Goal: Information Seeking & Learning: Find contact information

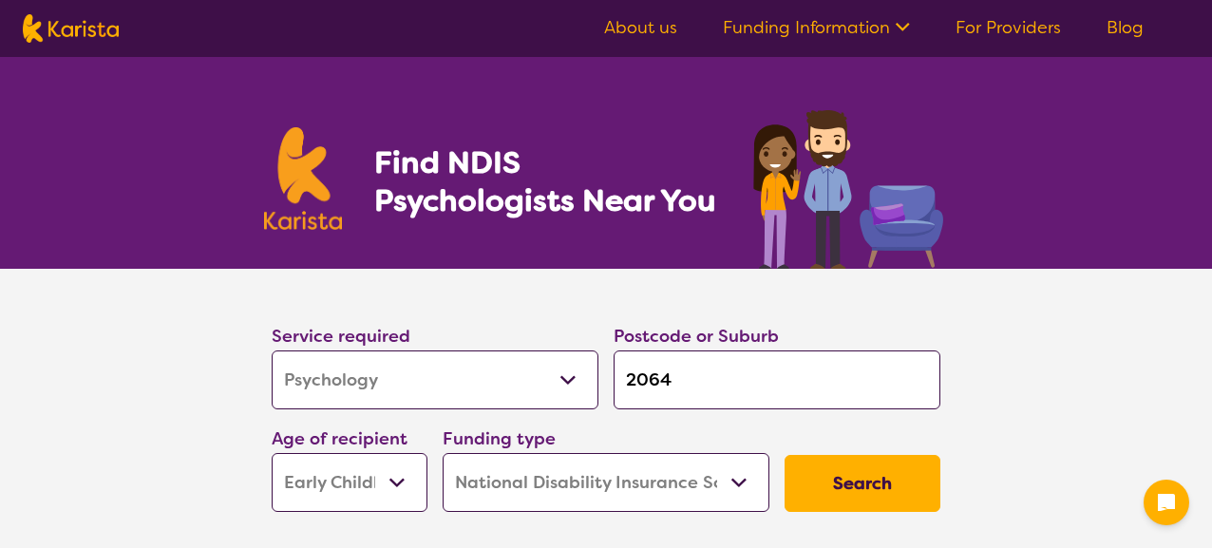
select select "Psychology"
select select "EC"
select select "NDIS"
select select "Psychology"
select select "EC"
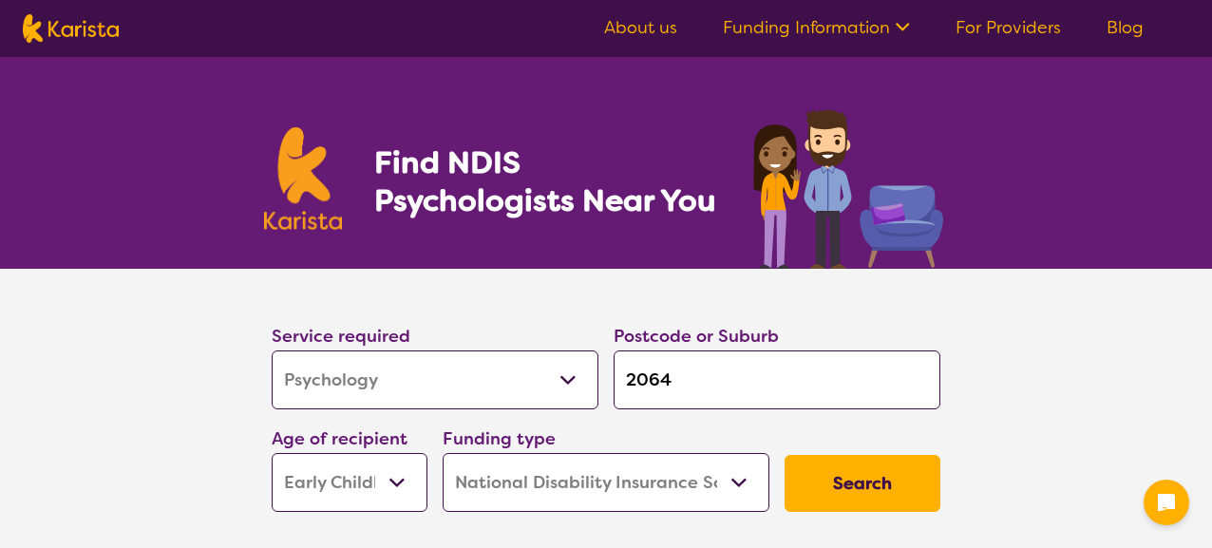
select select "NDIS"
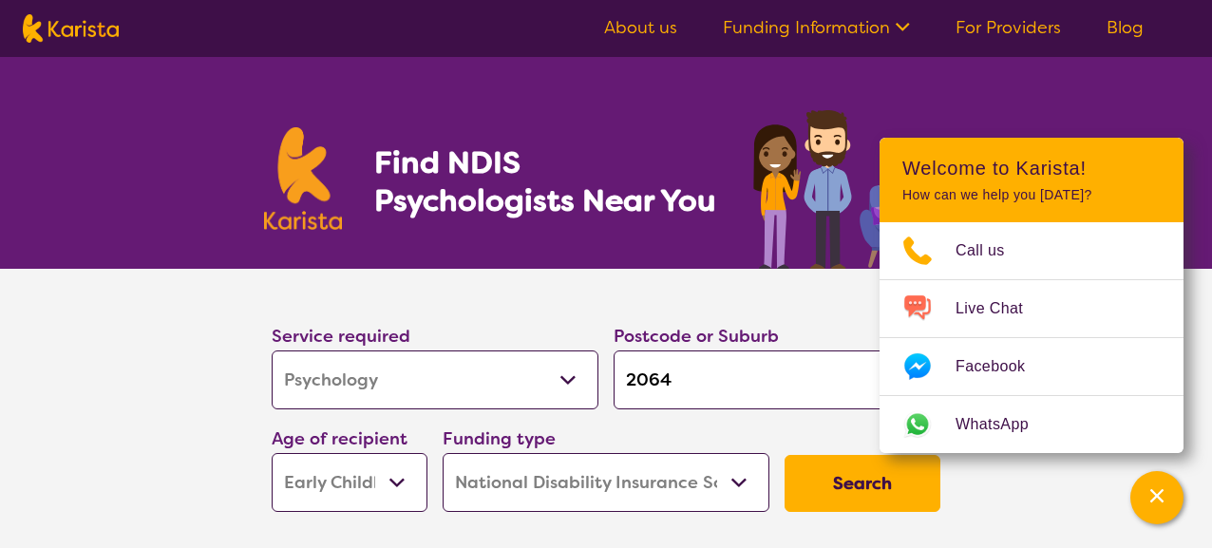
click at [181, 411] on section "Service required Allied Health Assistant Assessment ([MEDICAL_DATA] or [MEDICAL…" at bounding box center [606, 421] width 1212 height 304
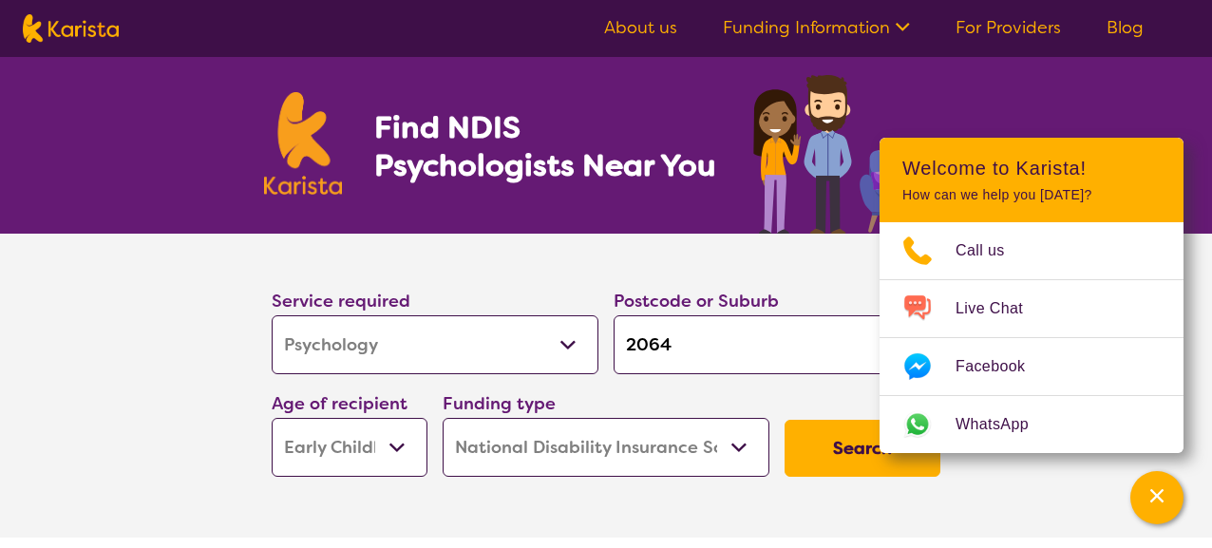
scroll to position [146, 0]
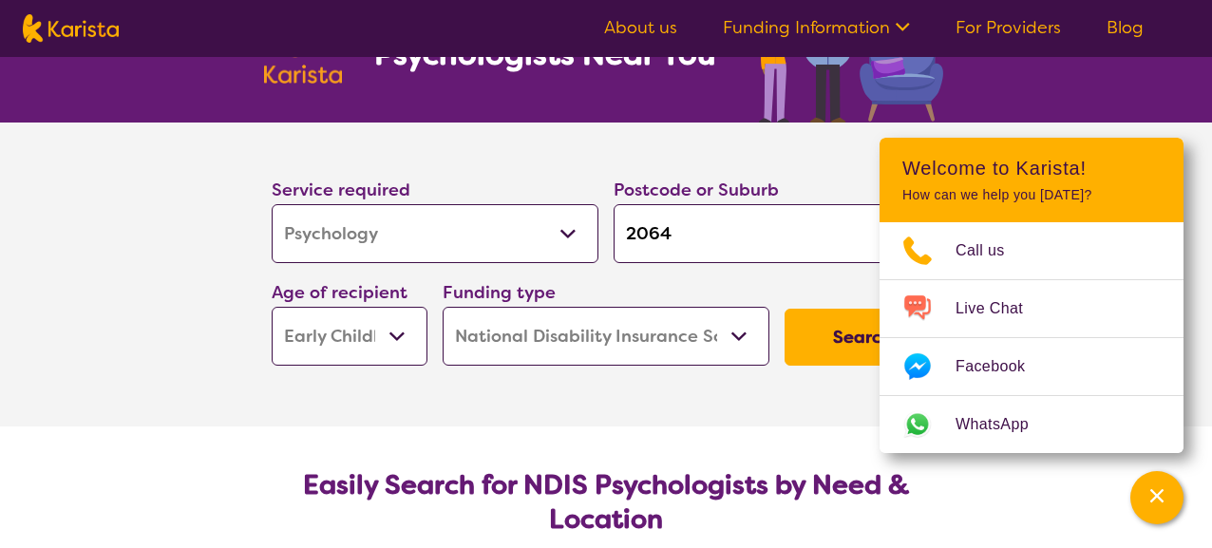
click at [551, 349] on select "Home Care Package (HCP) National Disability Insurance Scheme (NDIS) I don't know" at bounding box center [606, 336] width 327 height 59
click at [351, 329] on select "Early Childhood - 0 to 9 Child - 10 to 11 Adolescent - 12 to 17 Adult - 18 to 6…" at bounding box center [350, 336] width 156 height 59
select select "CH"
click at [272, 307] on select "Early Childhood - 0 to 9 Child - 10 to 11 Adolescent - 12 to 17 Adult - 18 to 6…" at bounding box center [350, 336] width 156 height 59
select select "CH"
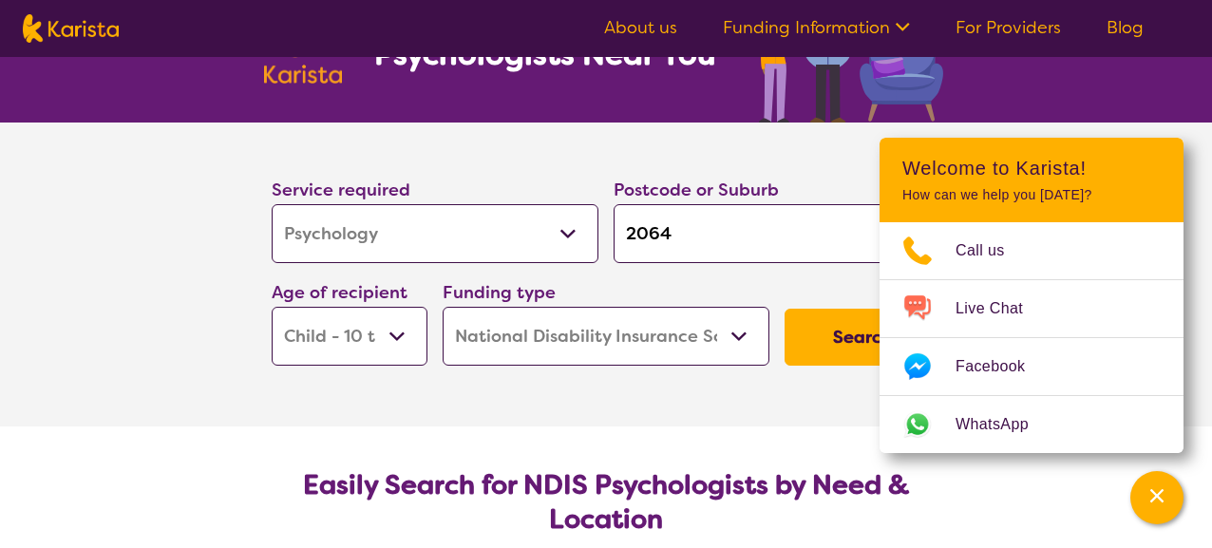
click at [387, 351] on select "Early Childhood - 0 to 9 Child - 10 to 11 Adolescent - 12 to 17 Adult - 18 to 6…" at bounding box center [350, 336] width 156 height 59
select select "AS"
click at [272, 307] on select "Early Childhood - 0 to 9 Child - 10 to 11 Adolescent - 12 to 17 Adult - 18 to 6…" at bounding box center [350, 336] width 156 height 59
select select "AS"
click at [813, 320] on button "Search" at bounding box center [863, 337] width 156 height 57
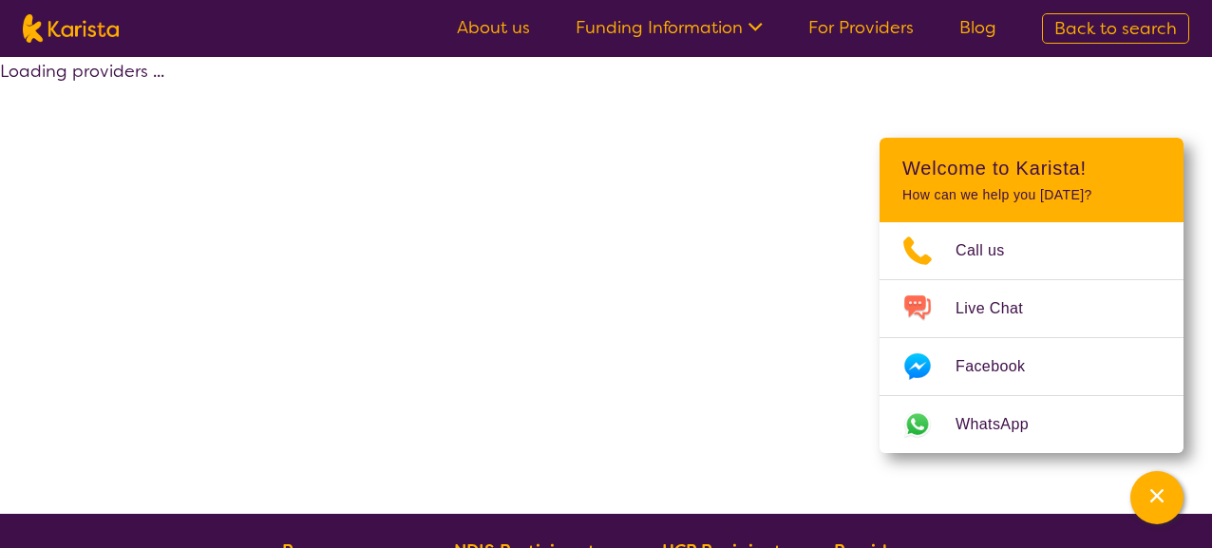
select select "by_score"
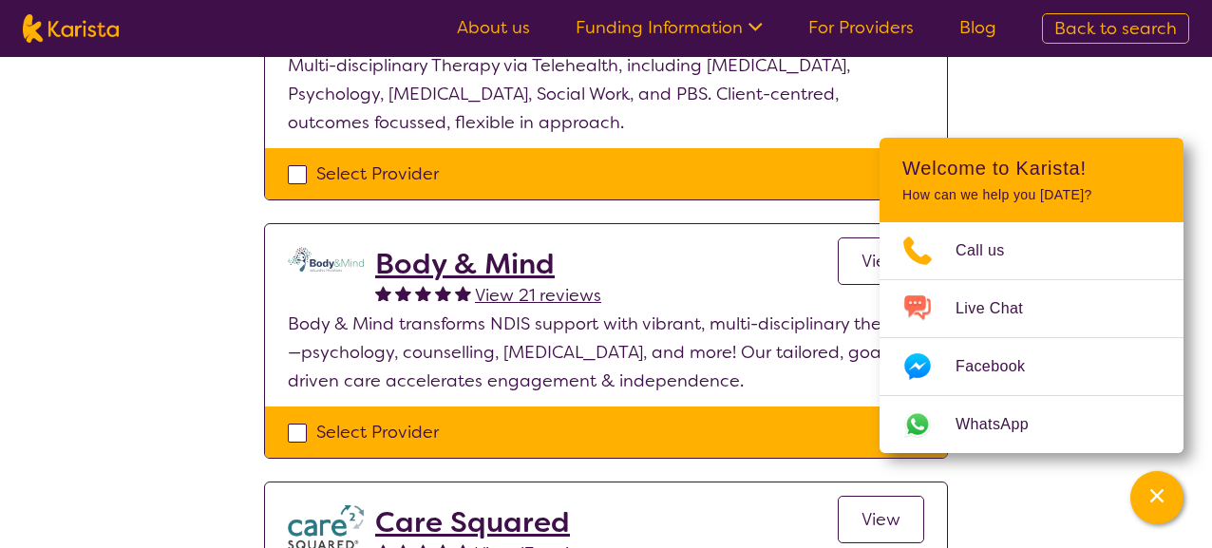
scroll to position [834, 0]
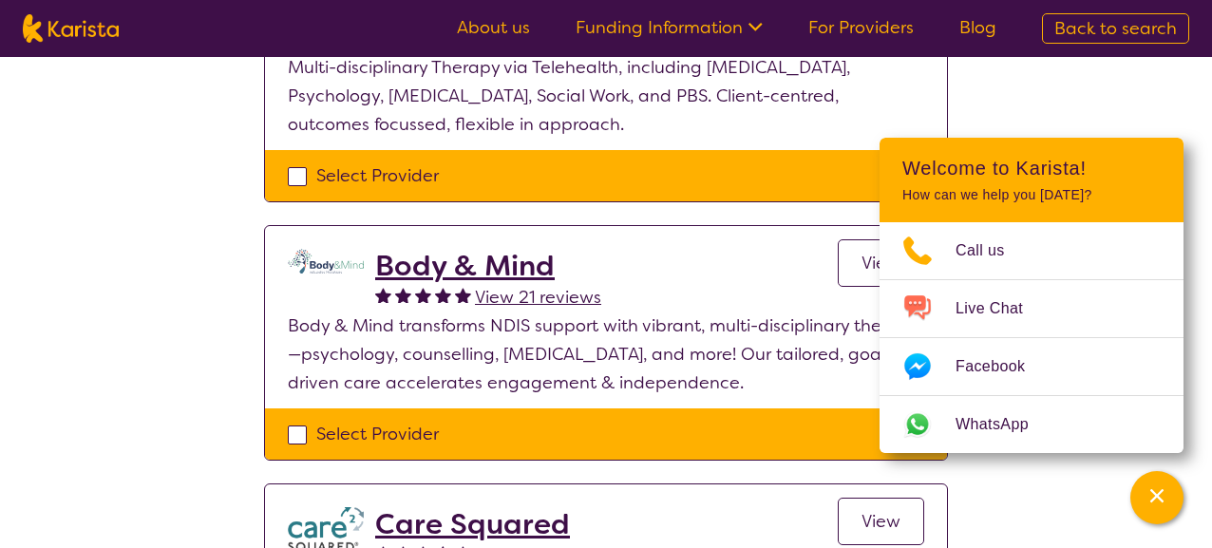
click at [473, 263] on h2 "Body & Mind" at bounding box center [488, 266] width 226 height 34
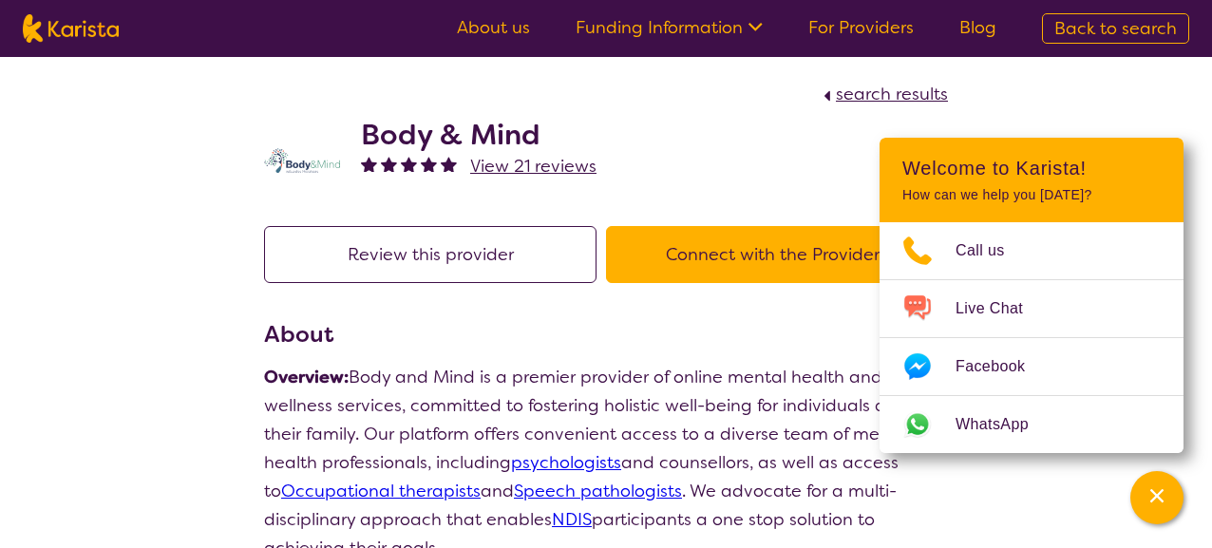
click at [492, 133] on h2 "Body & Mind" at bounding box center [479, 135] width 236 height 34
select select "by_score"
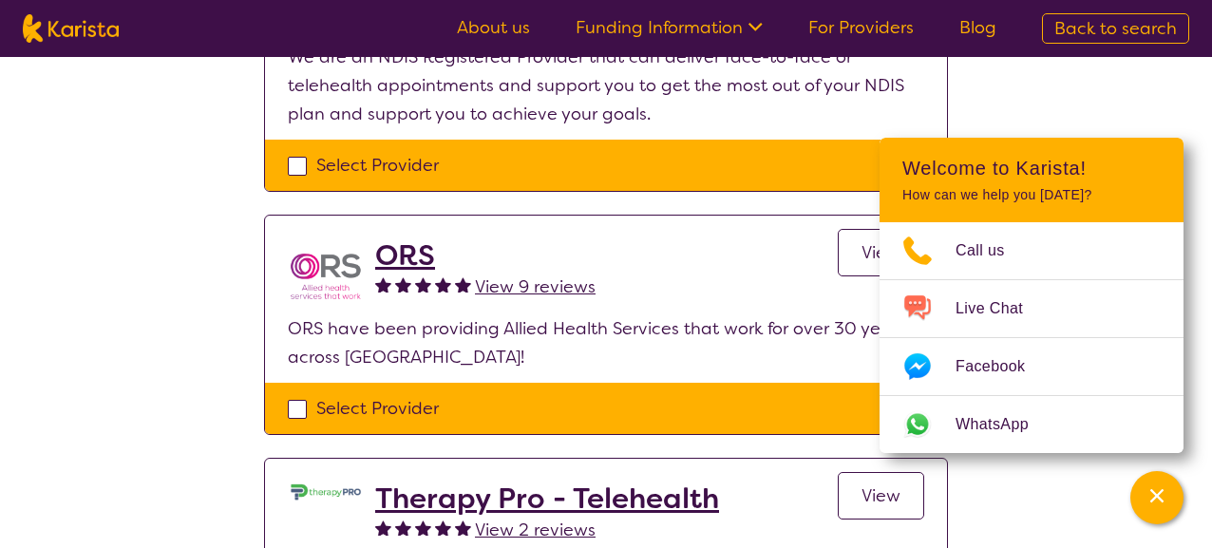
scroll to position [335, 0]
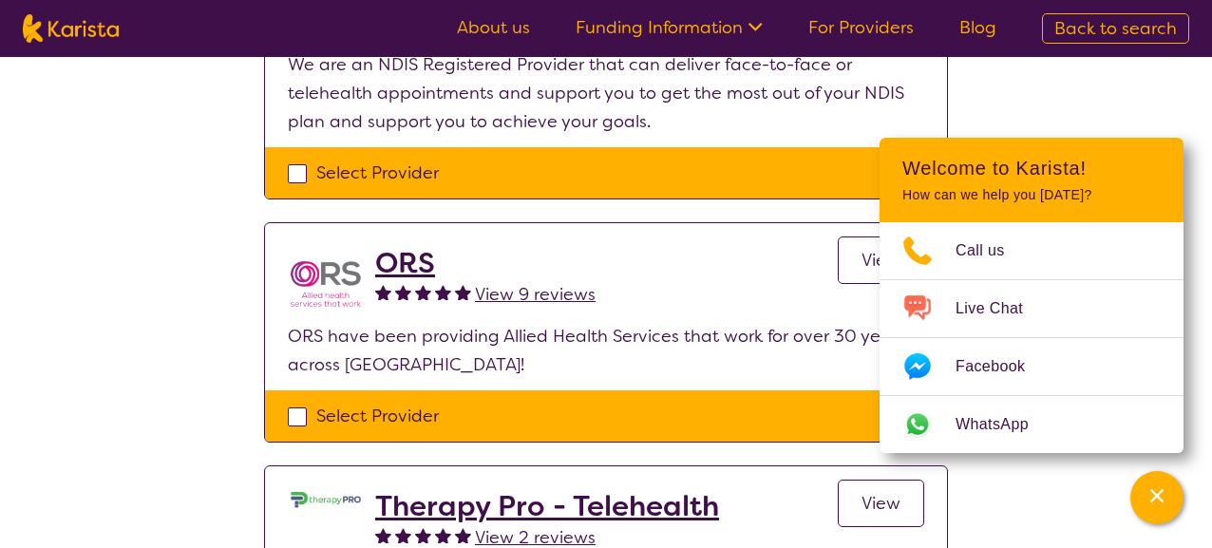
click at [397, 258] on h2 "ORS" at bounding box center [485, 263] width 220 height 34
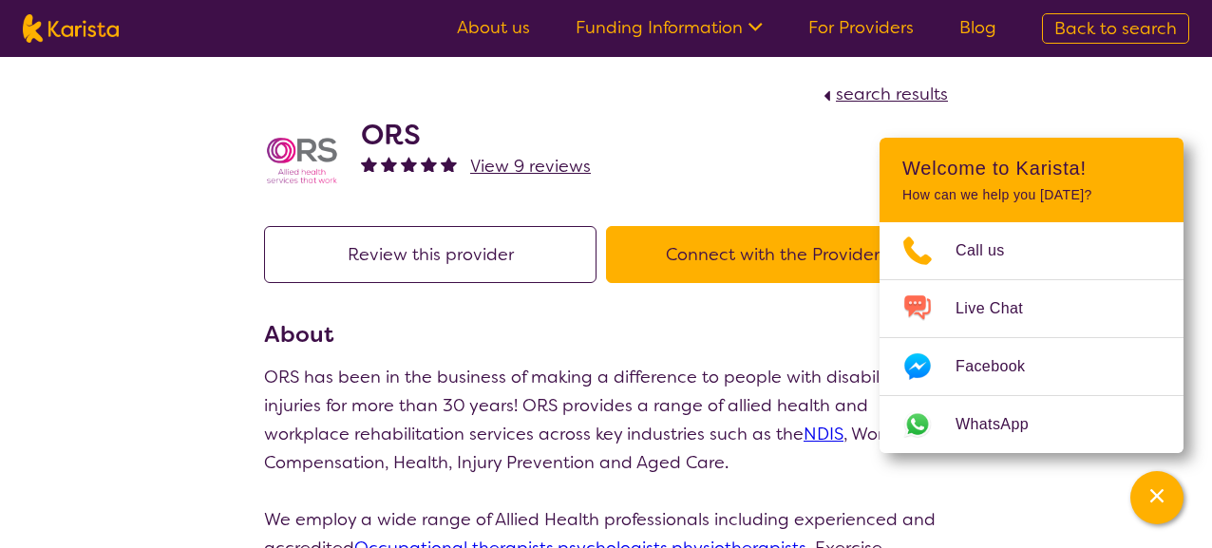
click at [325, 366] on p "ORS has been in the business of making a difference to people with disability a…" at bounding box center [606, 420] width 684 height 114
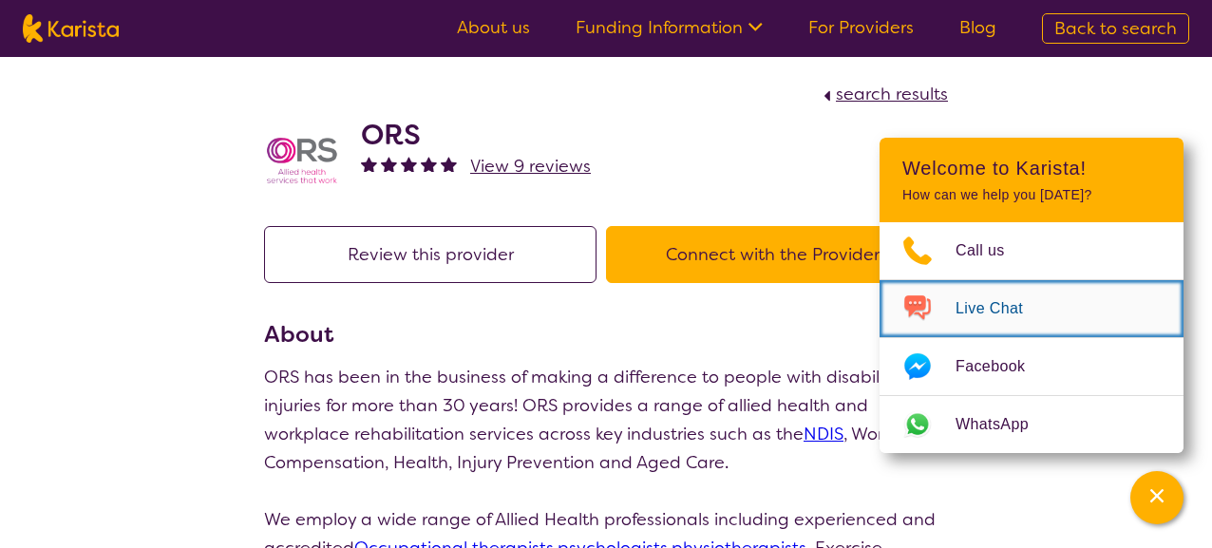
click at [989, 315] on span "Live Chat" at bounding box center [1001, 309] width 90 height 29
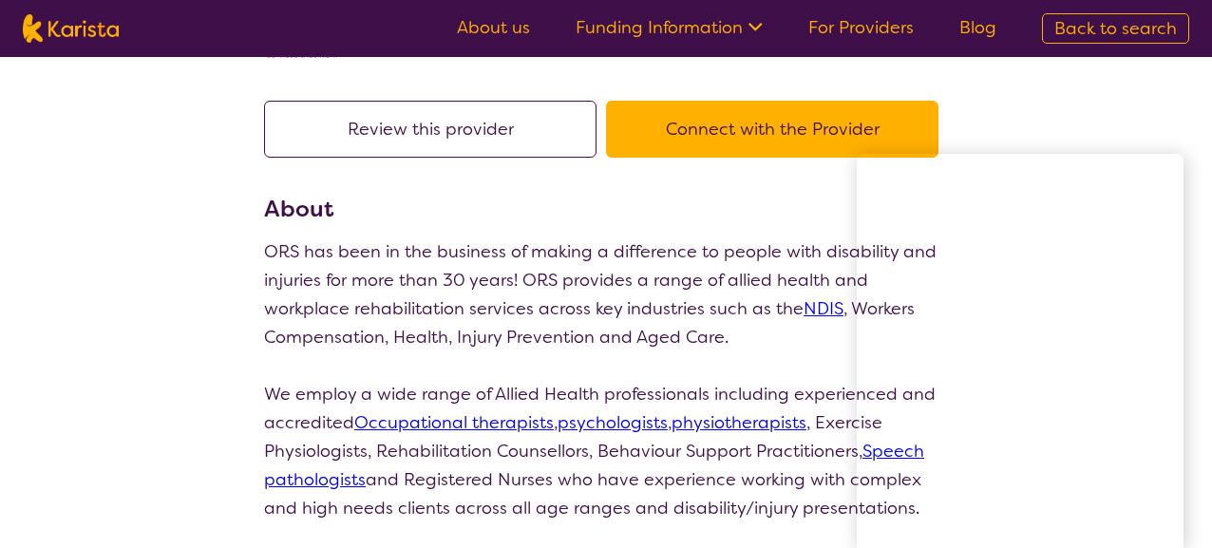
scroll to position [126, 0]
drag, startPoint x: 157, startPoint y: 51, endPoint x: 51, endPoint y: 48, distance: 105.5
click at [51, 48] on nav "About us Funding Information NDIS - National Disability Insurance Scheme HCP - …" at bounding box center [606, 28] width 1212 height 57
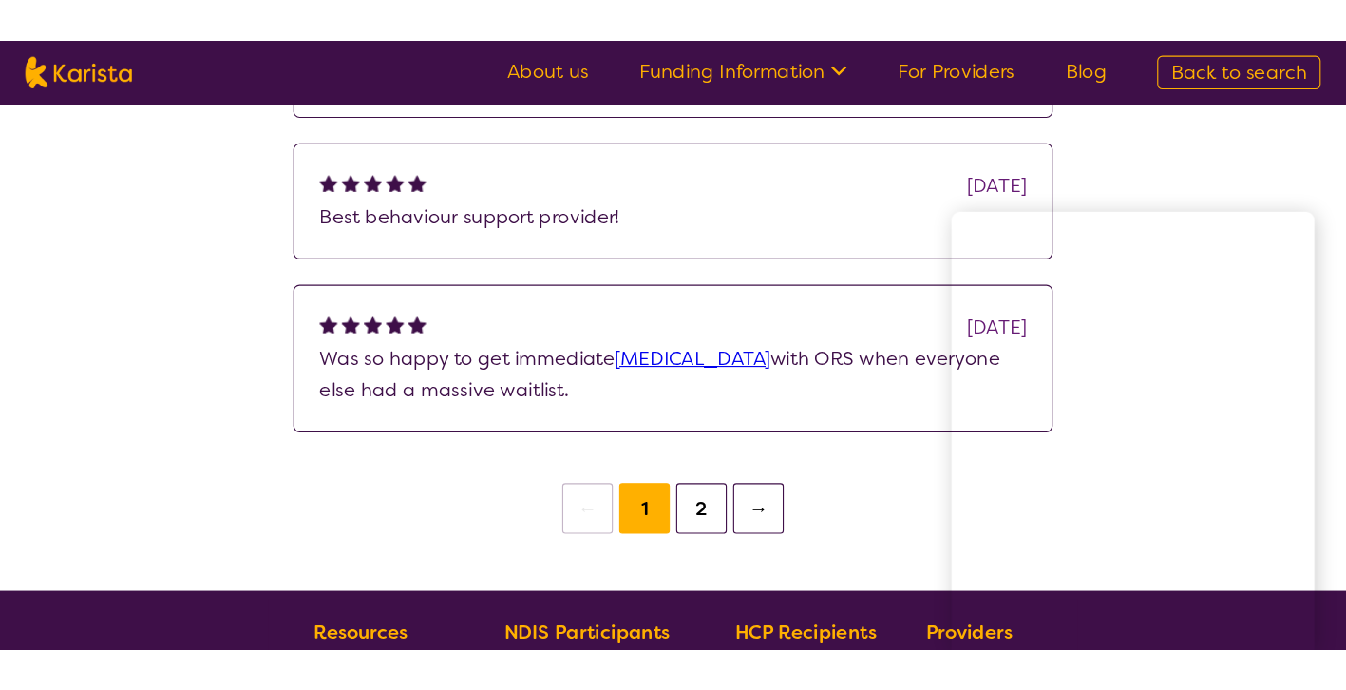
scroll to position [0, 0]
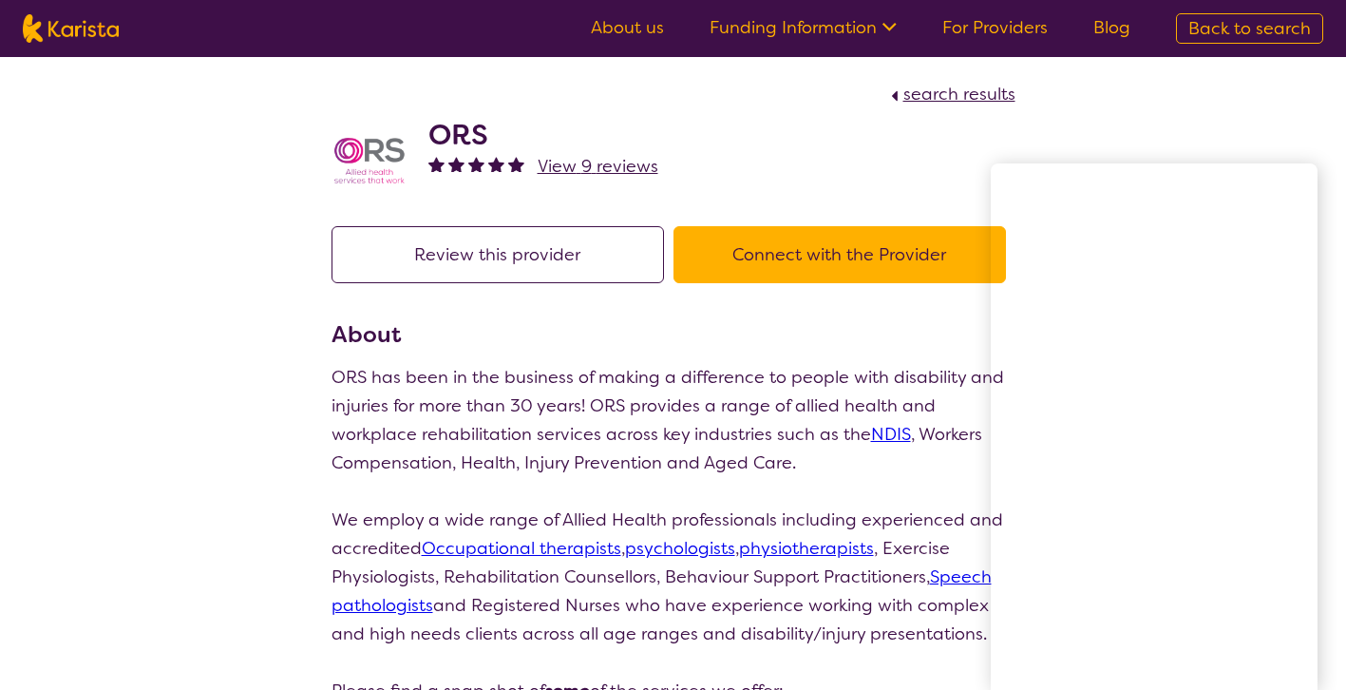
click at [654, 446] on p "ORS has been in the business of making a difference to people with disability a…" at bounding box center [674, 420] width 684 height 114
drag, startPoint x: 139, startPoint y: 37, endPoint x: 48, endPoint y: 37, distance: 90.3
click at [49, 37] on nav "About us Funding Information NDIS - National Disability Insurance Scheme HCP - …" at bounding box center [673, 28] width 1346 height 57
click at [394, 492] on p at bounding box center [674, 491] width 684 height 29
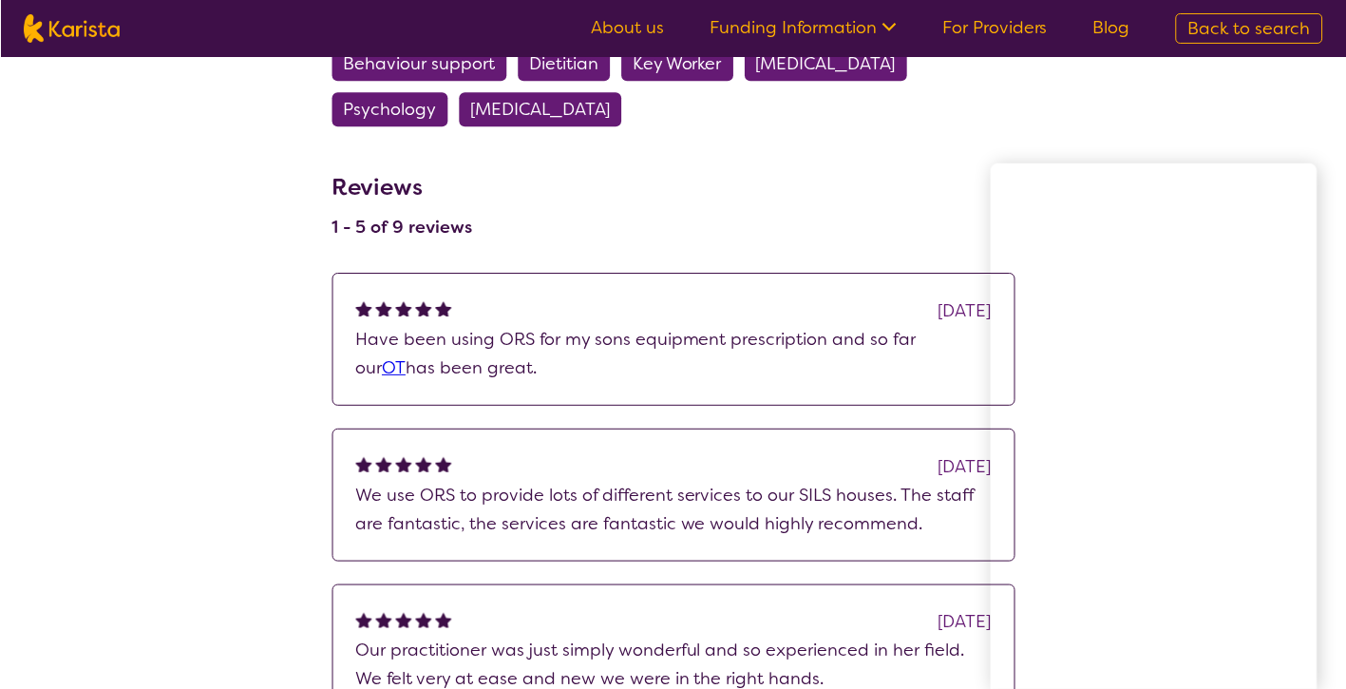
scroll to position [1403, 0]
